Goal: Find specific page/section: Find specific page/section

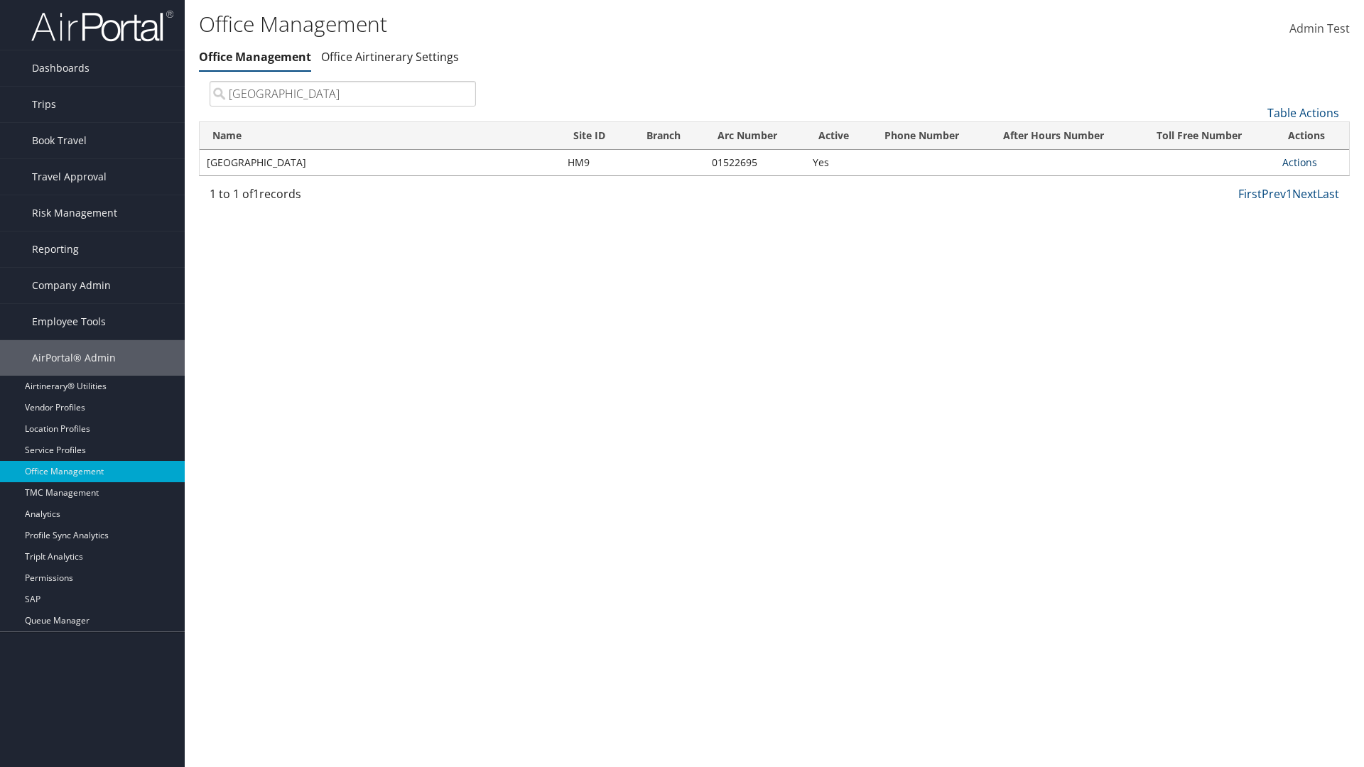
type input "Youngstown State University"
click at [1300, 162] on link "Actions" at bounding box center [1300, 163] width 35 height 14
click at [1253, 183] on link "View Travel Agents" at bounding box center [1253, 183] width 120 height 24
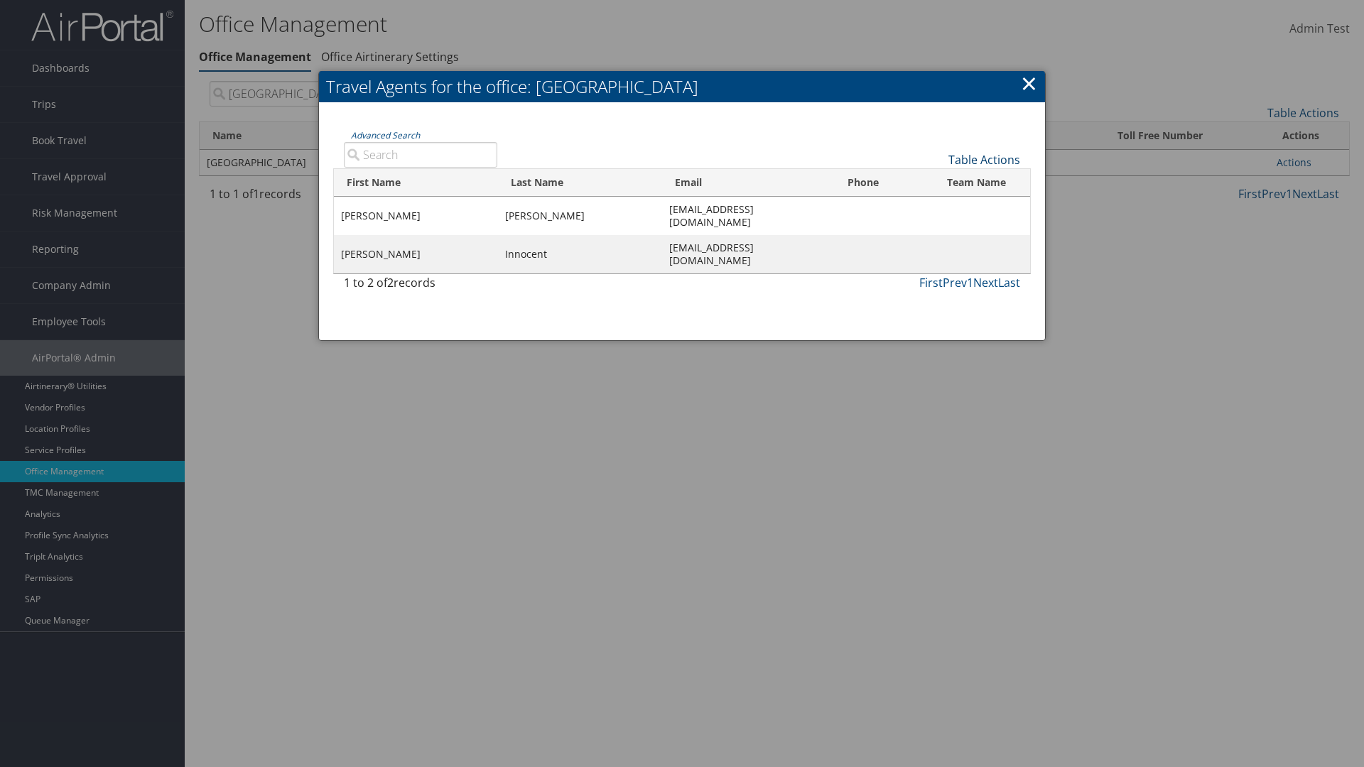
click at [984, 159] on link "Table Actions" at bounding box center [985, 160] width 72 height 16
click at [937, 183] on link "First Name" at bounding box center [937, 183] width 187 height 24
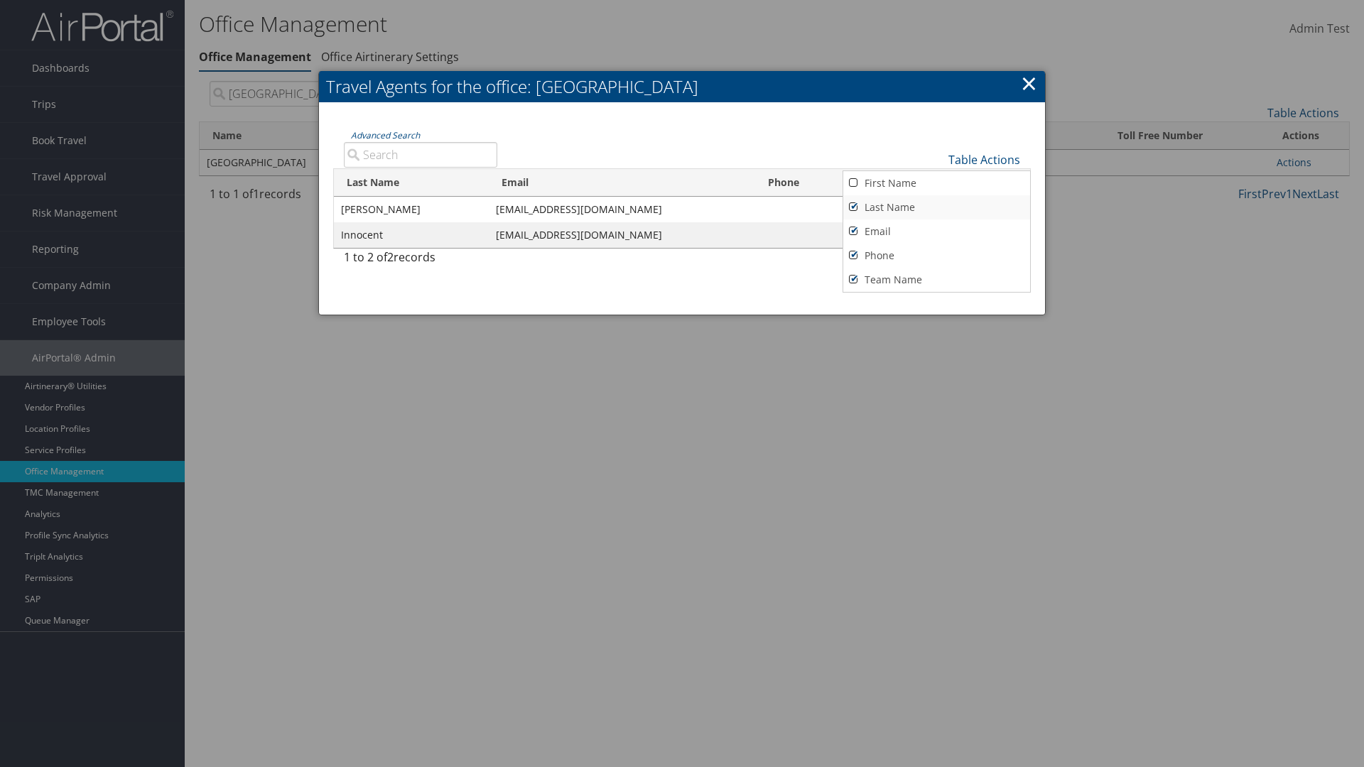
click at [937, 207] on link "Last Name" at bounding box center [937, 207] width 187 height 24
click at [937, 231] on link "Email" at bounding box center [937, 232] width 187 height 24
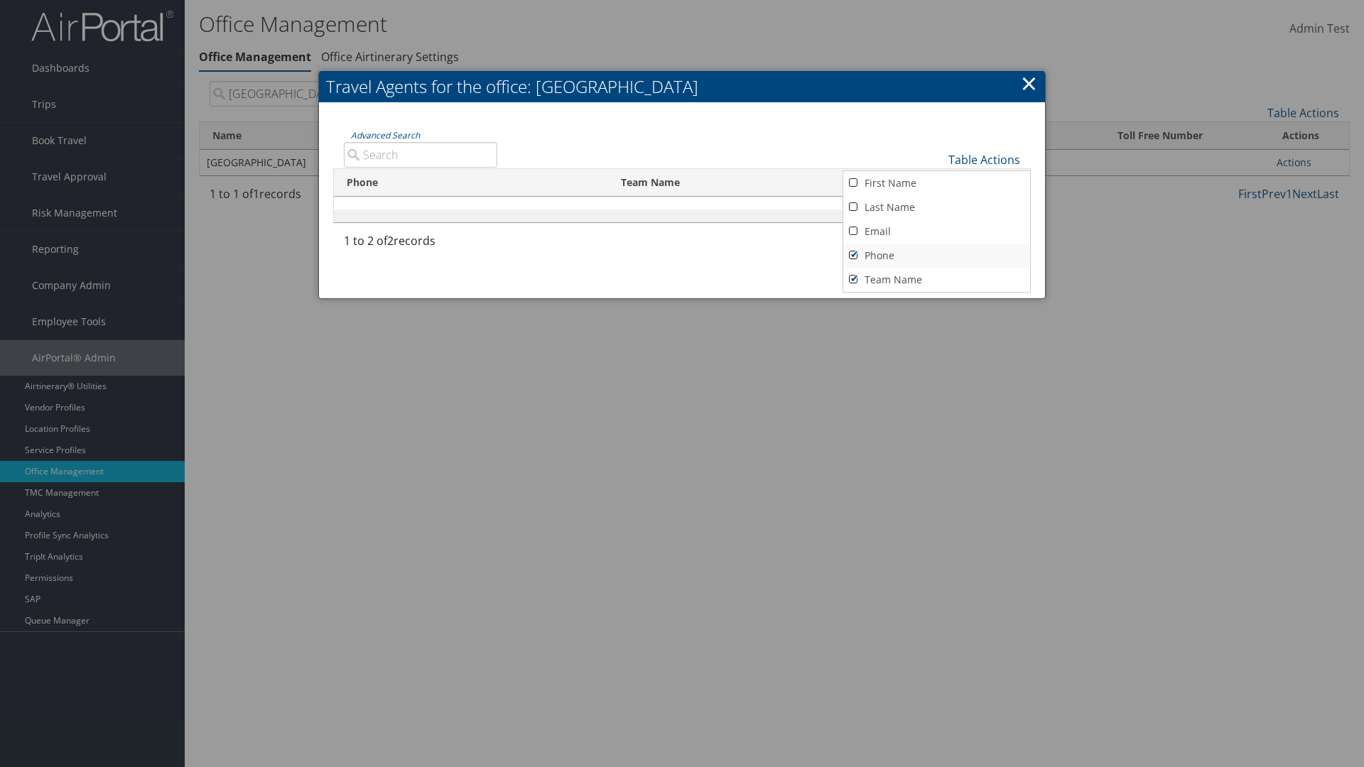
click at [937, 255] on link "Phone" at bounding box center [937, 256] width 187 height 24
click at [937, 279] on link "Team Name" at bounding box center [937, 280] width 187 height 24
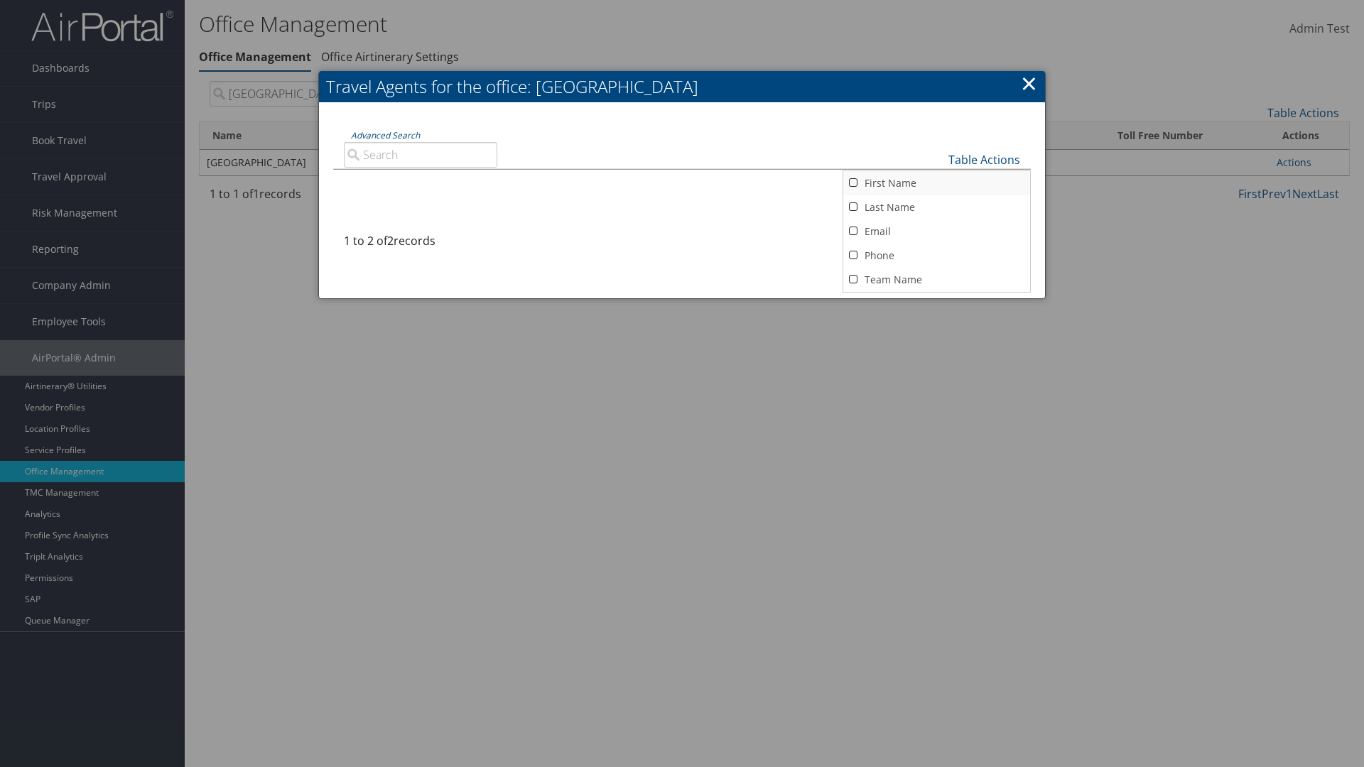
click at [937, 183] on link "First Name" at bounding box center [937, 183] width 187 height 24
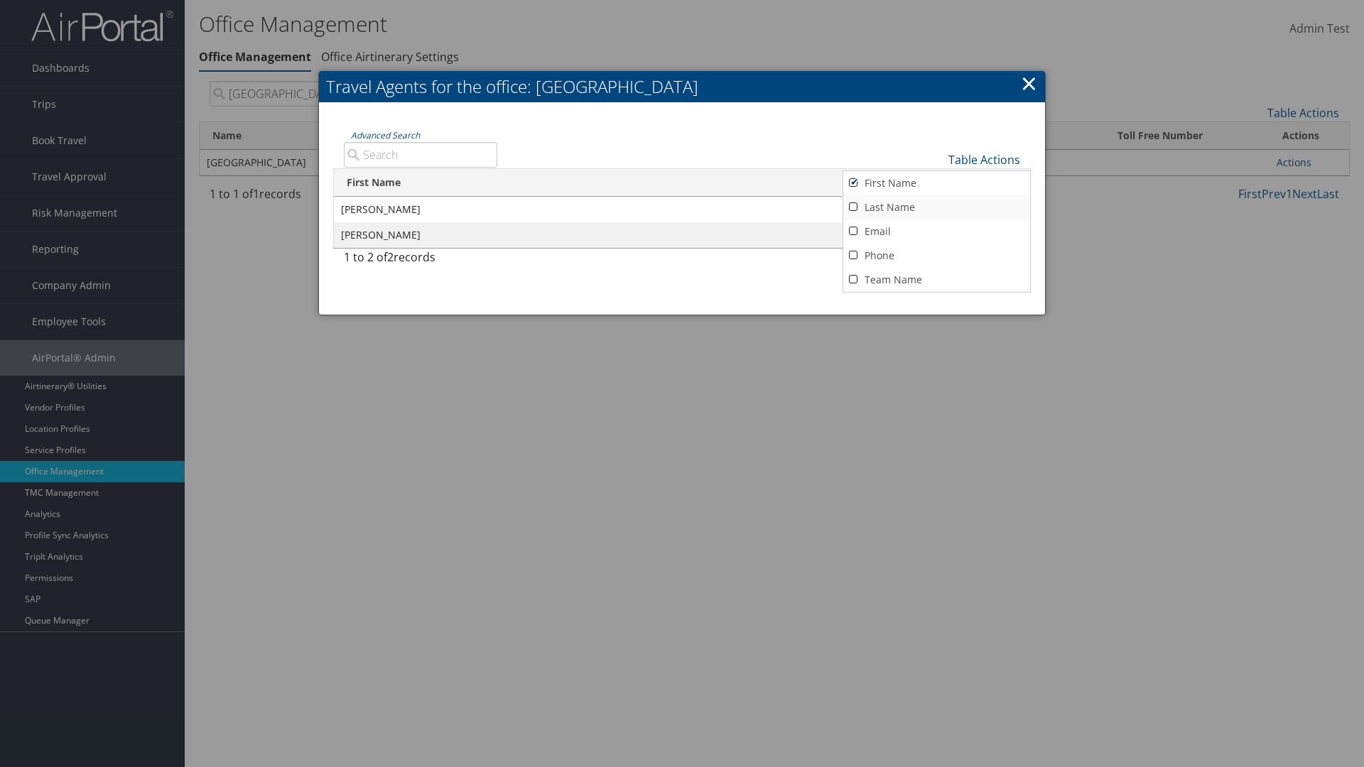
click at [937, 207] on link "Last Name" at bounding box center [937, 207] width 187 height 24
click at [937, 231] on link "Email" at bounding box center [937, 232] width 187 height 24
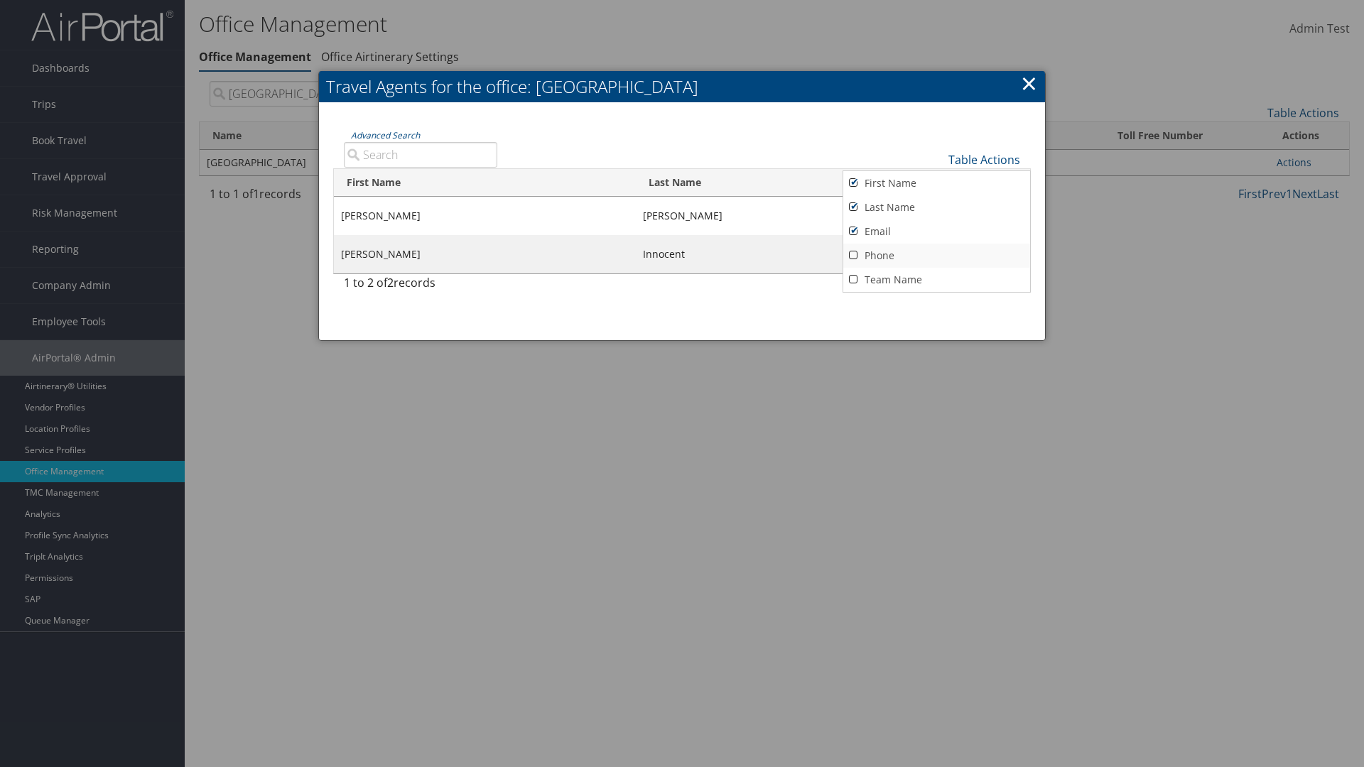
click at [937, 255] on link "Phone" at bounding box center [937, 256] width 187 height 24
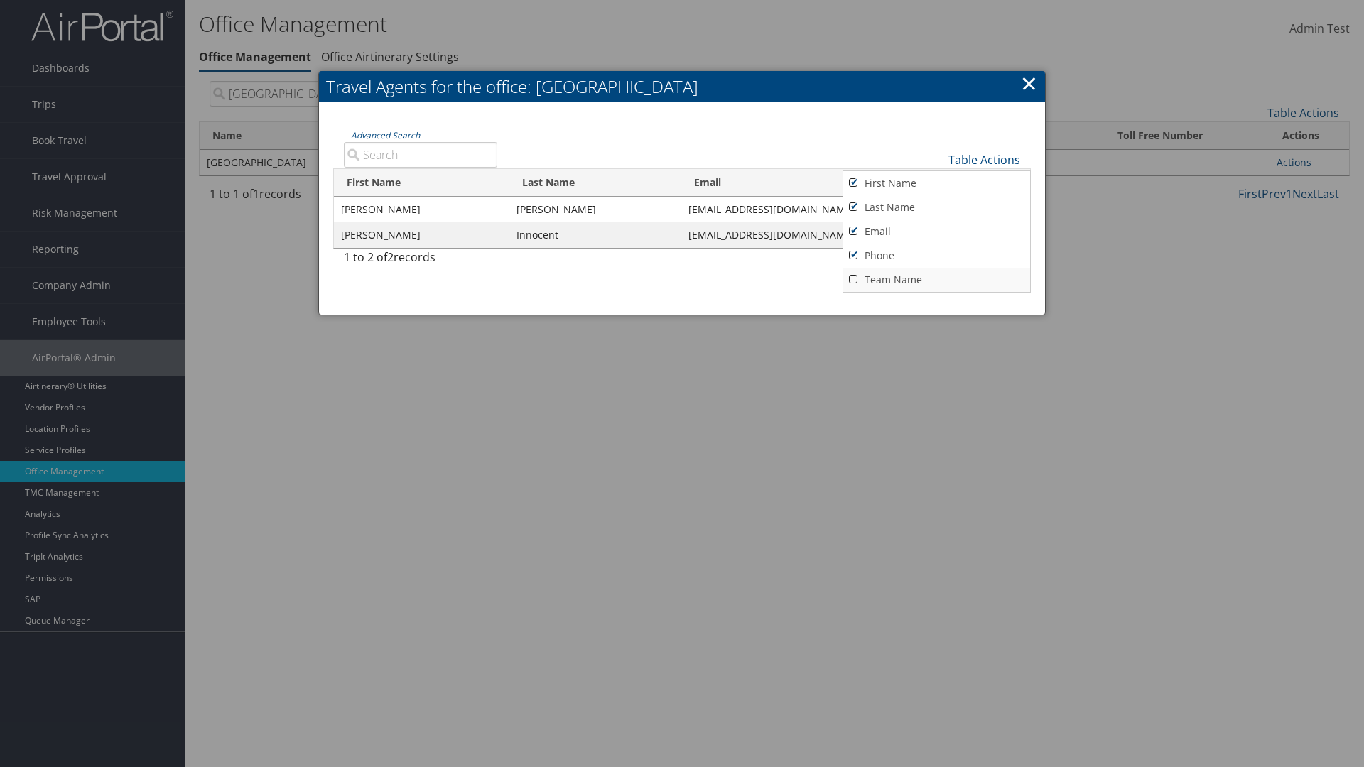
click at [937, 279] on link "Team Name" at bounding box center [937, 280] width 187 height 24
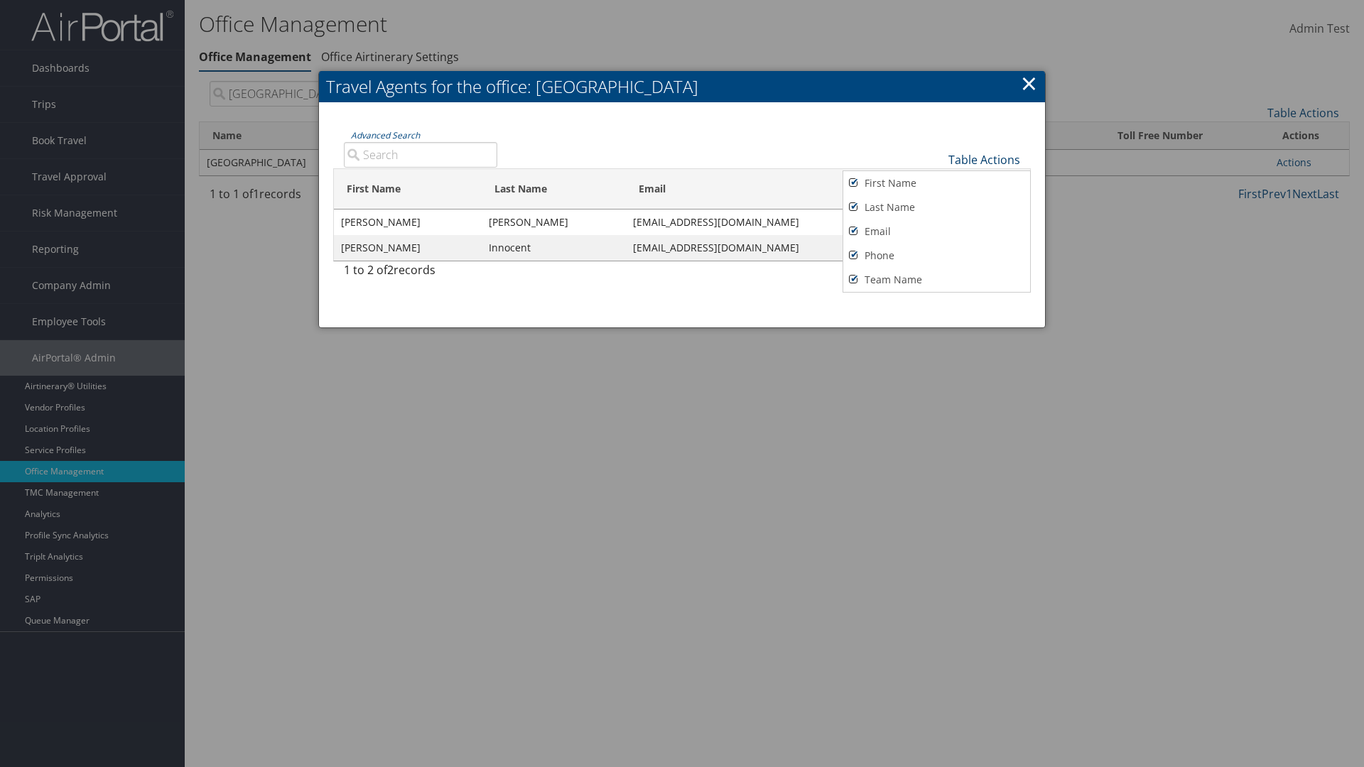
click at [984, 159] on link "Table Actions" at bounding box center [985, 160] width 72 height 16
click at [937, 208] on link "Page Length" at bounding box center [937, 209] width 187 height 24
click at [937, 208] on link "25" at bounding box center [937, 209] width 187 height 24
